Goal: Task Accomplishment & Management: Use online tool/utility

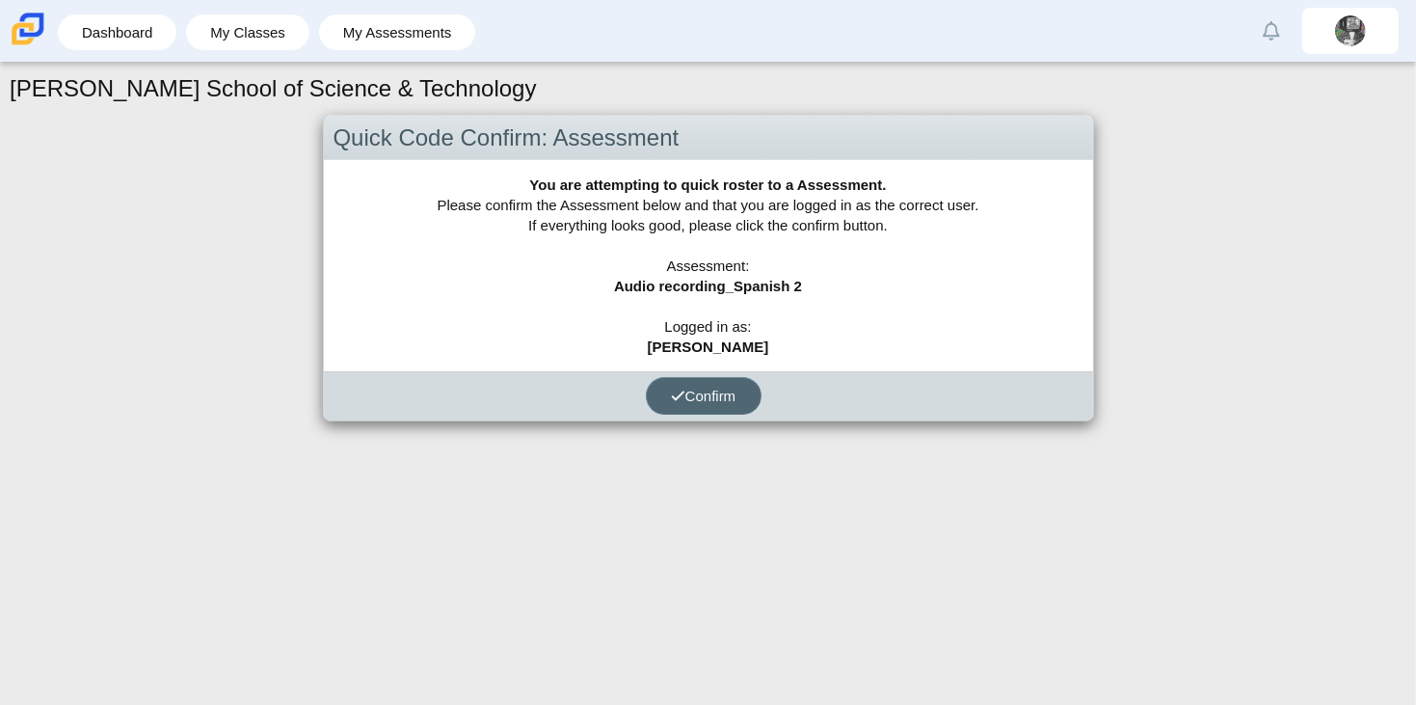
click at [696, 401] on span "Confirm" at bounding box center [704, 396] width 66 height 16
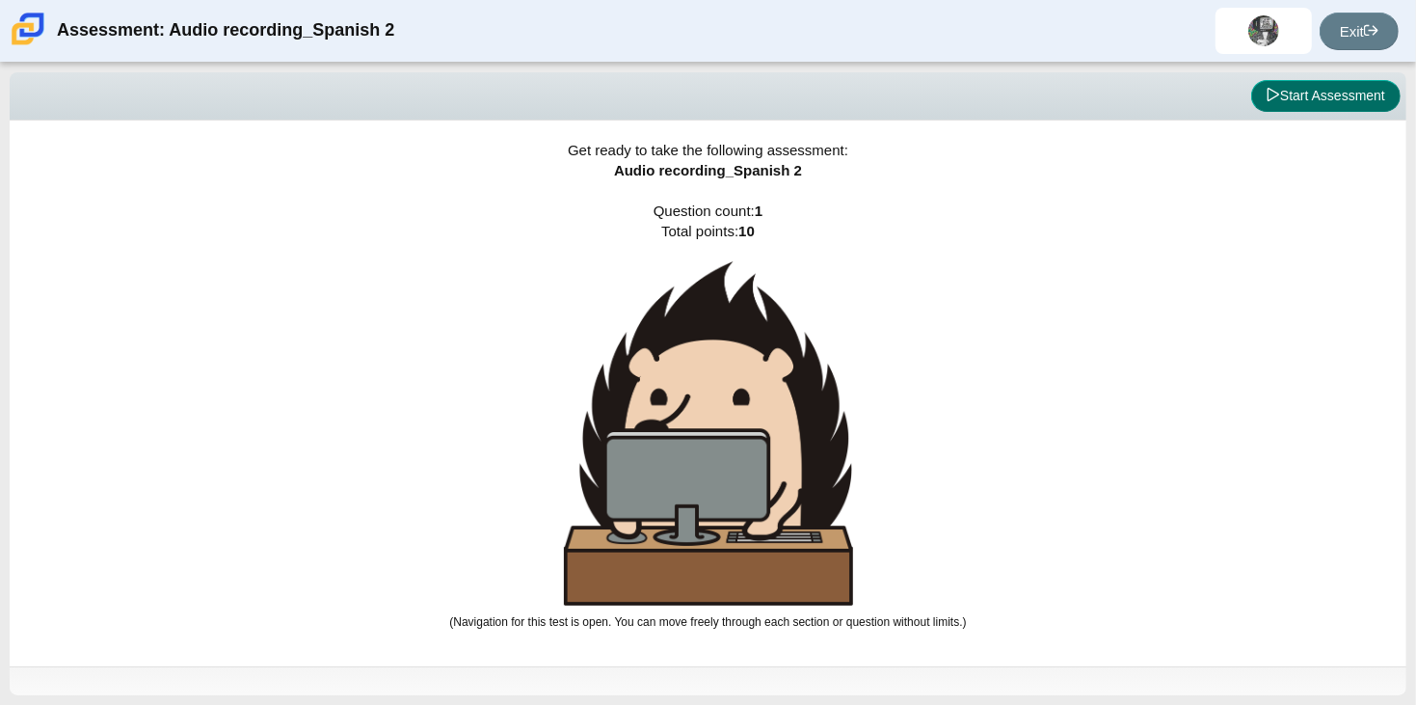
click at [1304, 97] on button "Start Assessment" at bounding box center [1325, 96] width 149 height 33
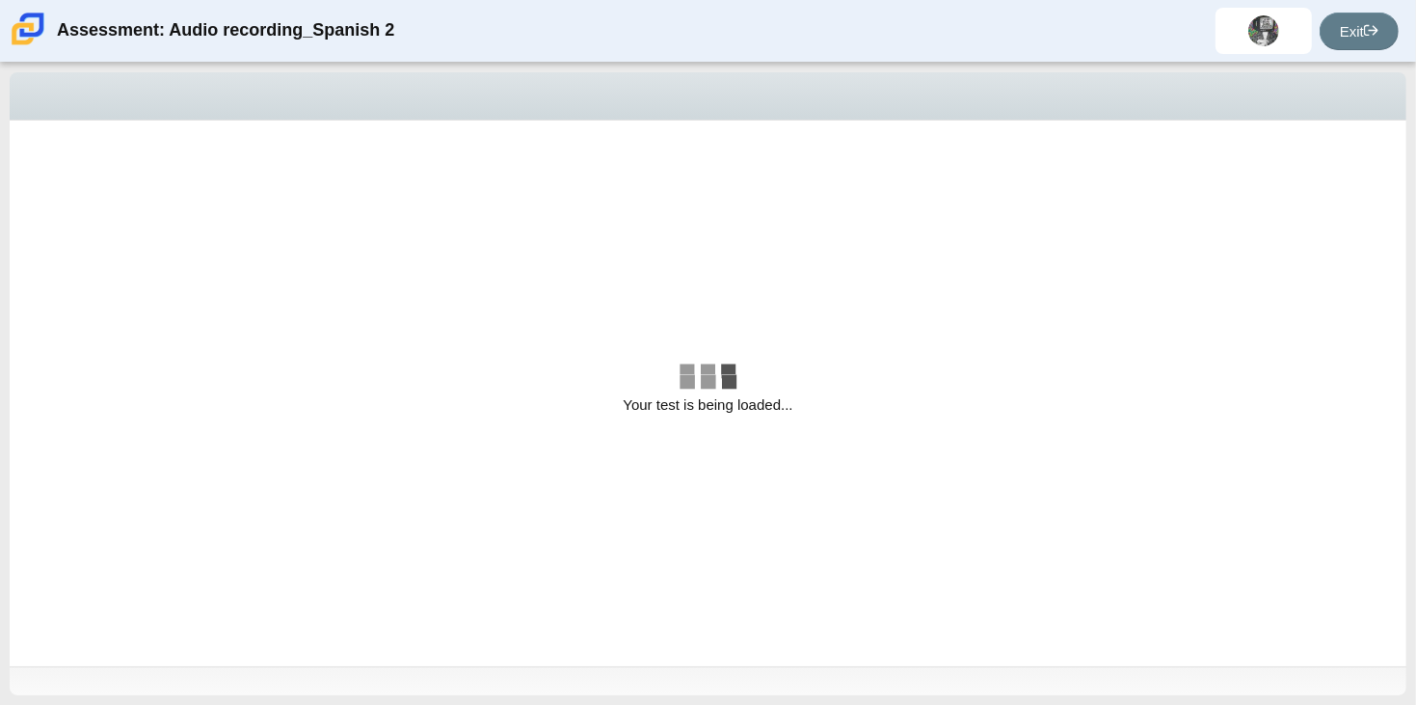
select select "629d6dd1-9675-4bc8-a65d-04cc20bcab32"
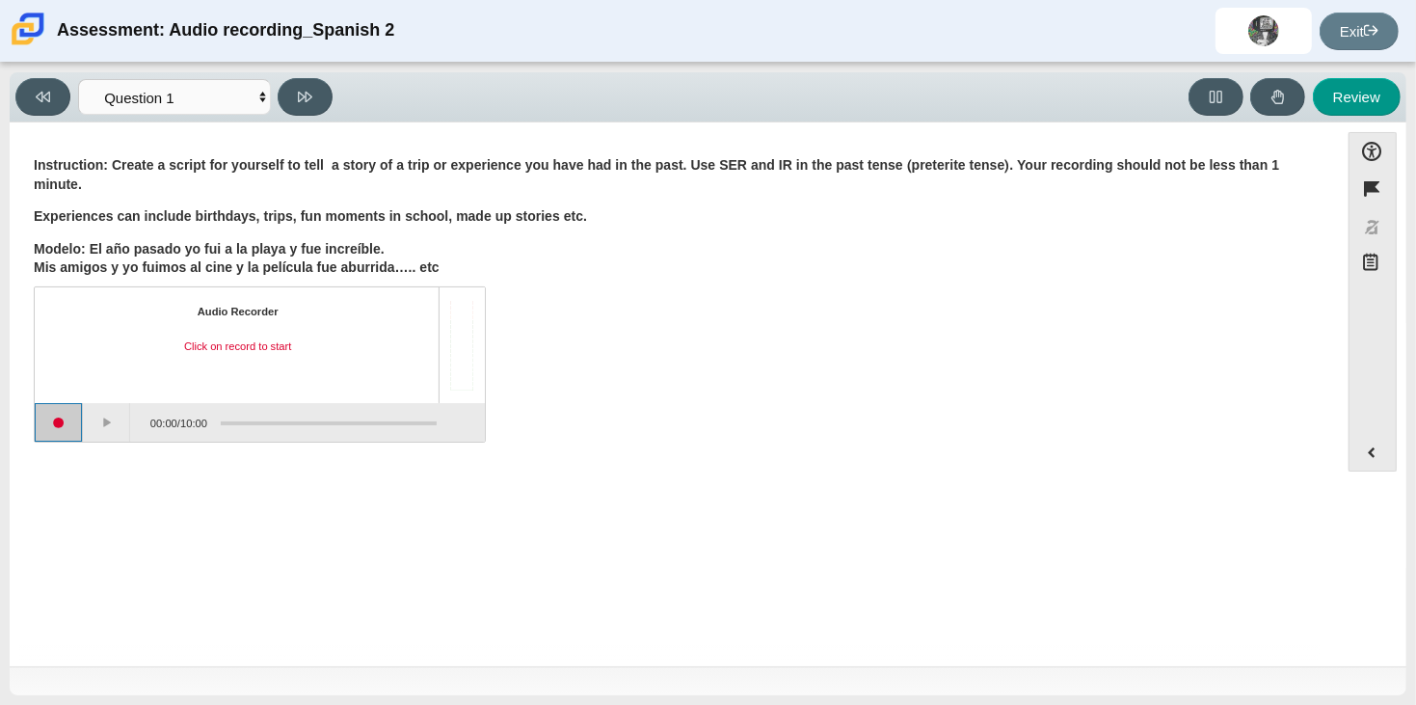
click at [49, 420] on button "Start recording" at bounding box center [59, 422] width 48 height 39
click at [64, 426] on button "Stop recording" at bounding box center [59, 422] width 48 height 39
click at [111, 429] on button "Play" at bounding box center [107, 422] width 48 height 39
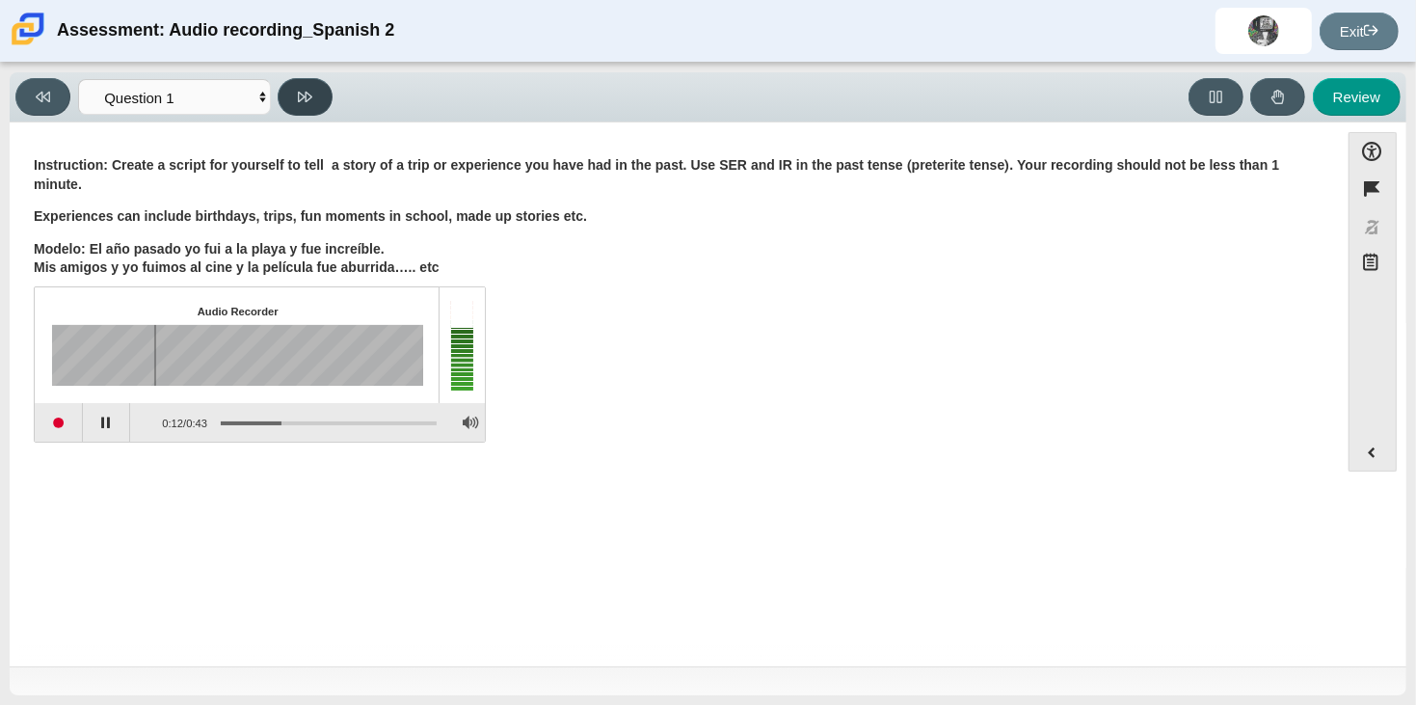
click at [307, 99] on icon at bounding box center [305, 97] width 14 height 11
select select "review"
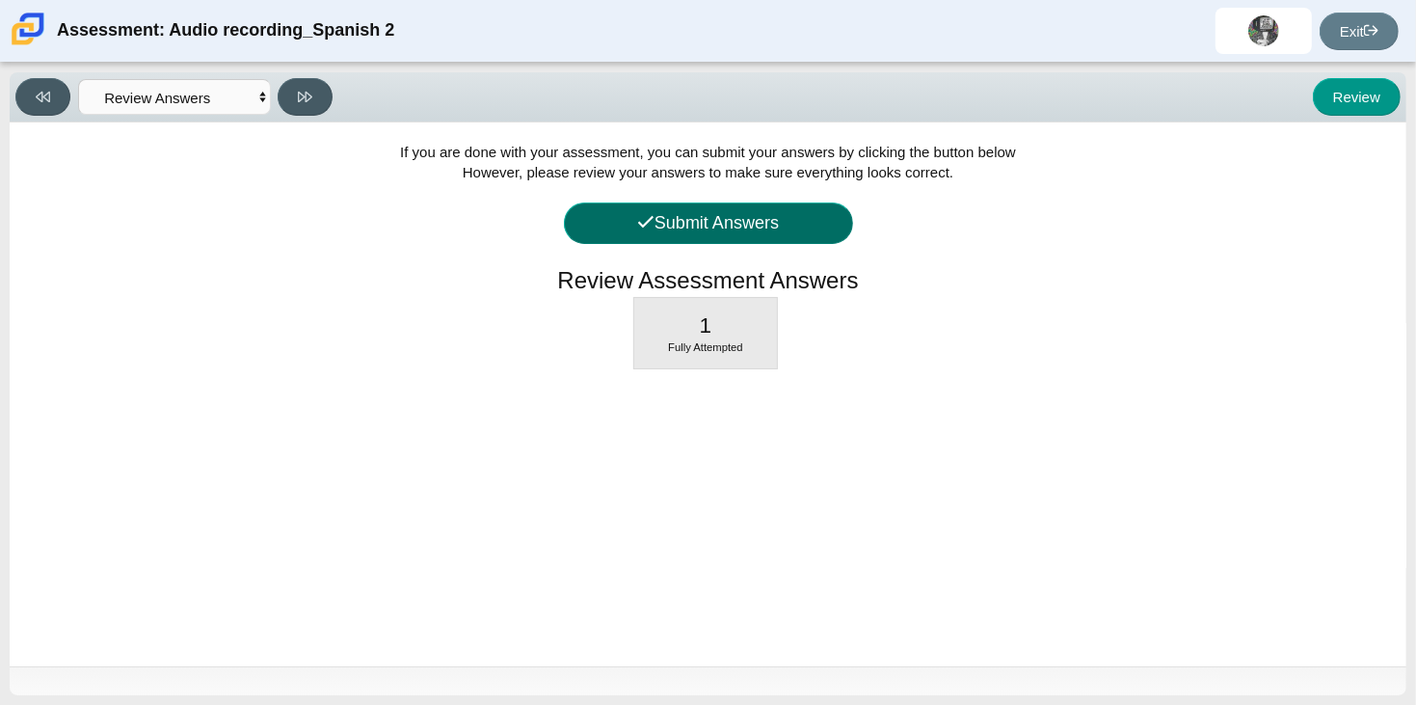
click at [750, 234] on button "Submit Answers" at bounding box center [708, 222] width 289 height 41
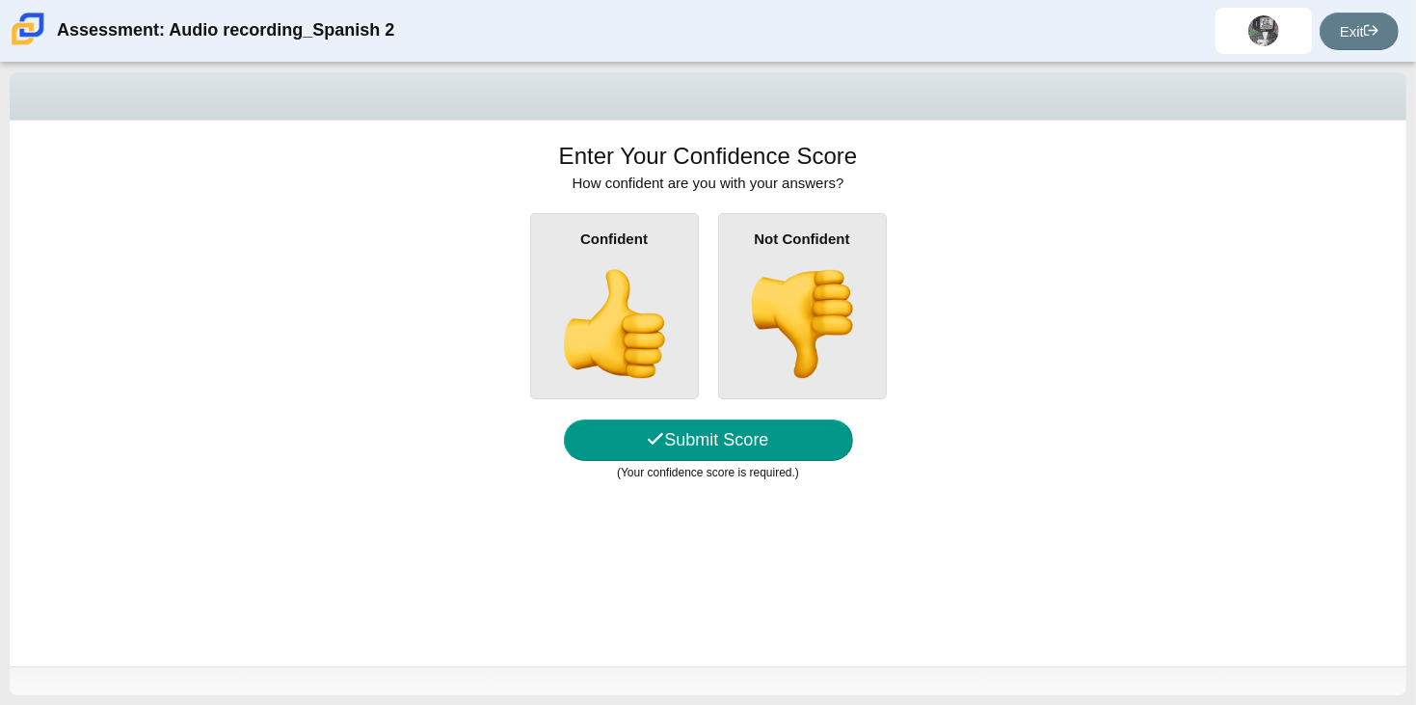
click at [816, 302] on img at bounding box center [802, 324] width 110 height 110
click at [0, 0] on input "Not Confident" at bounding box center [0, 0] width 0 height 0
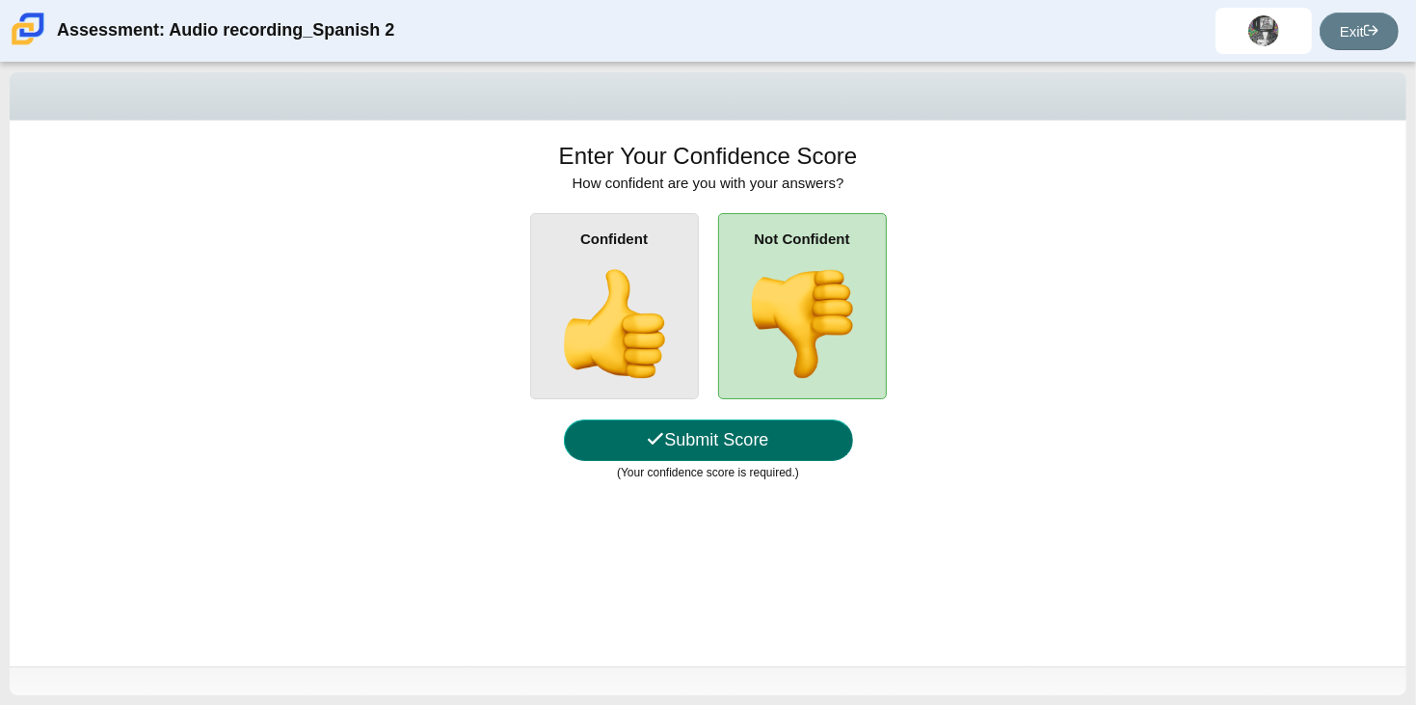
click at [775, 438] on button "Submit Score" at bounding box center [708, 439] width 289 height 41
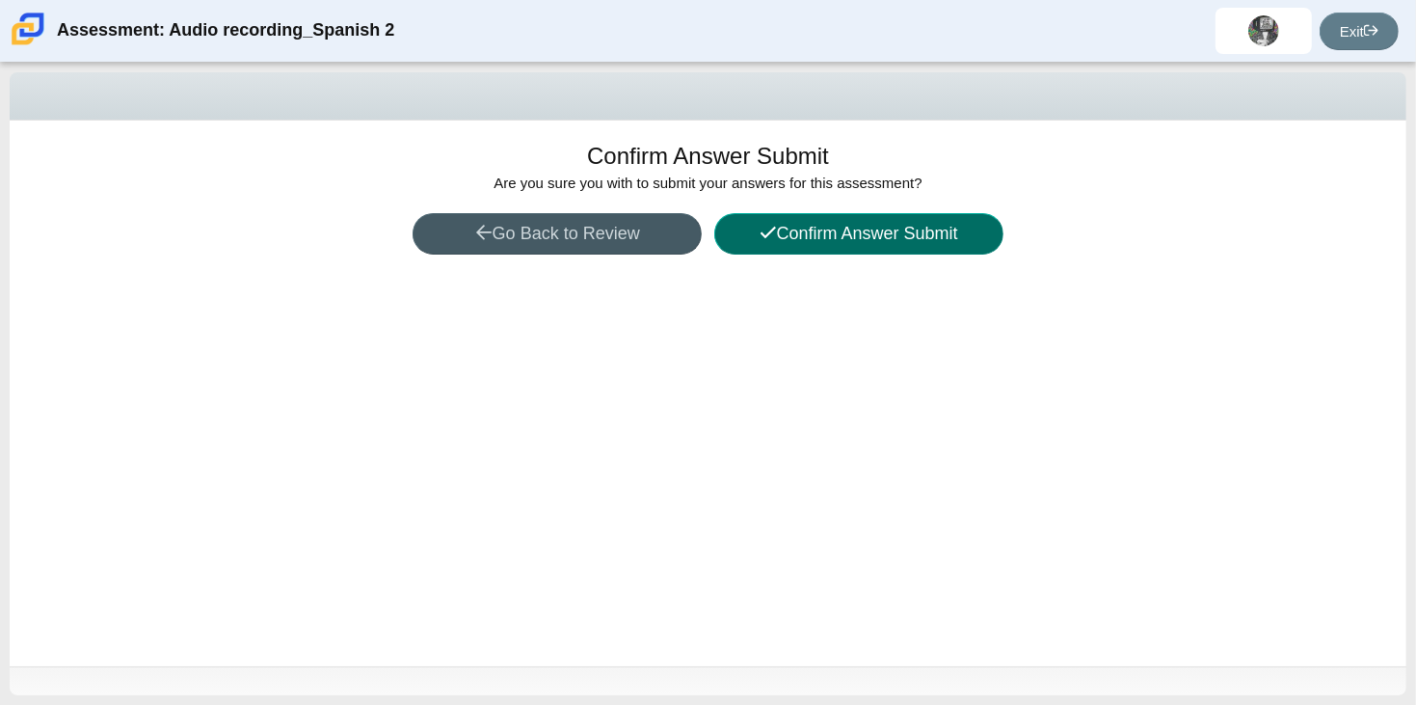
click at [963, 242] on button "Confirm Answer Submit" at bounding box center [858, 233] width 289 height 41
